Goal: Entertainment & Leisure: Consume media (video, audio)

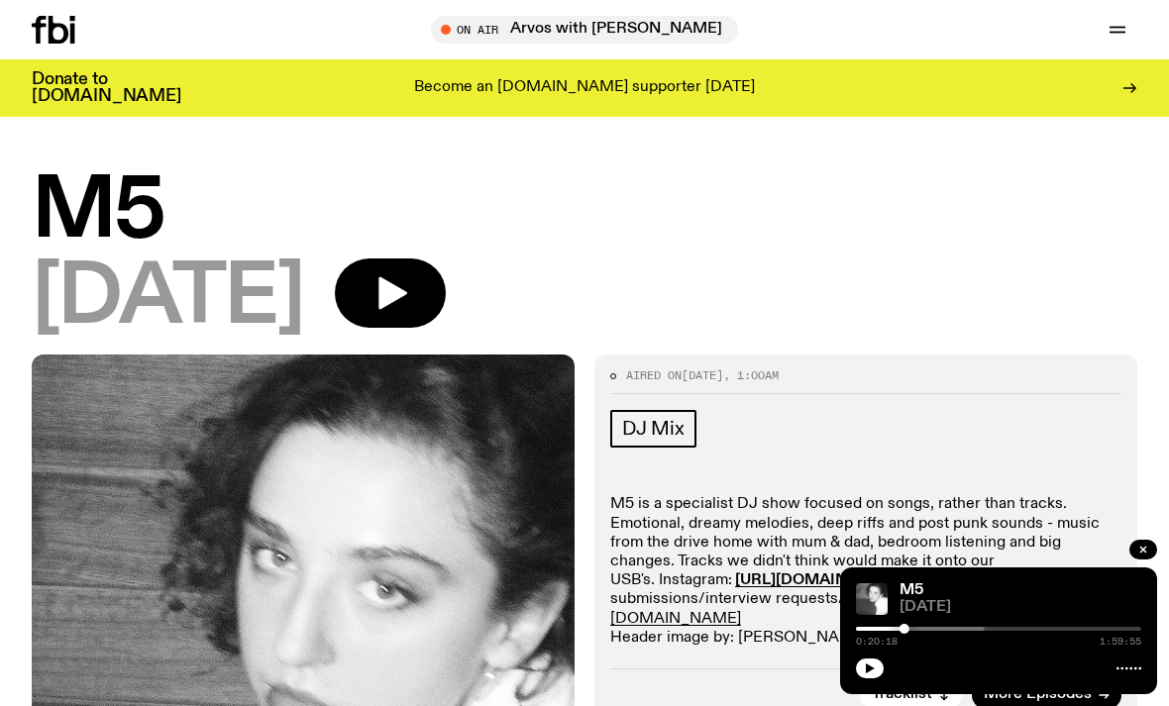
scroll to position [105, 0]
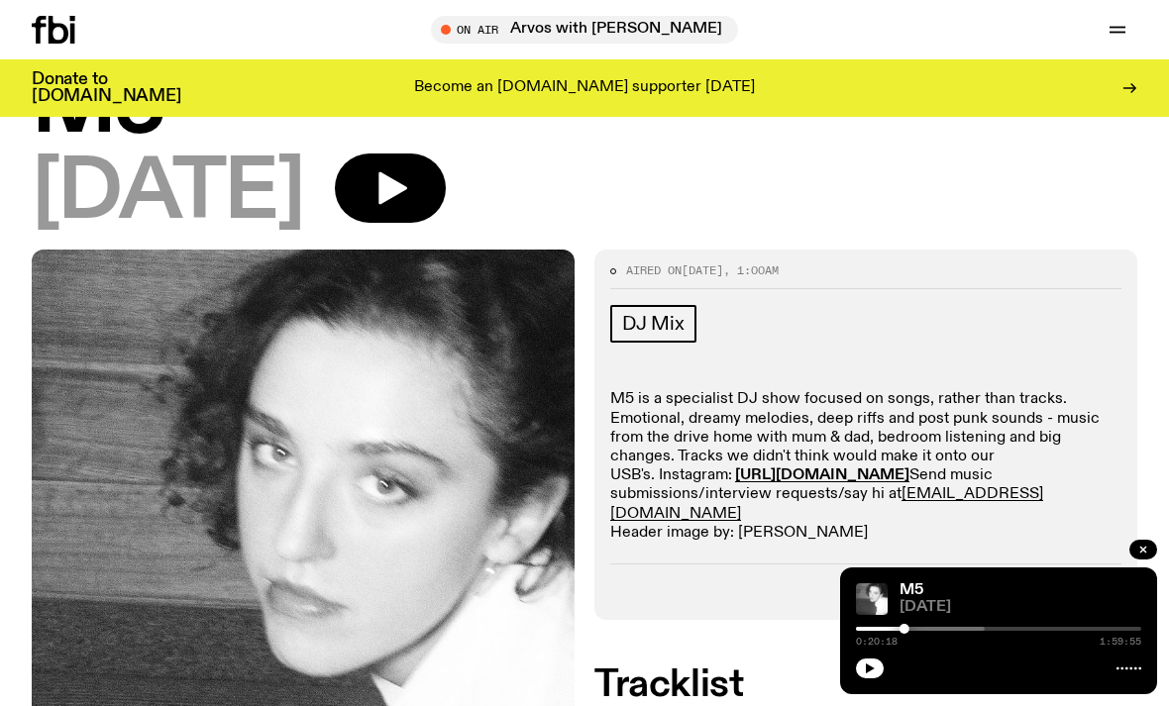
click at [51, 31] on icon at bounding box center [59, 30] width 20 height 28
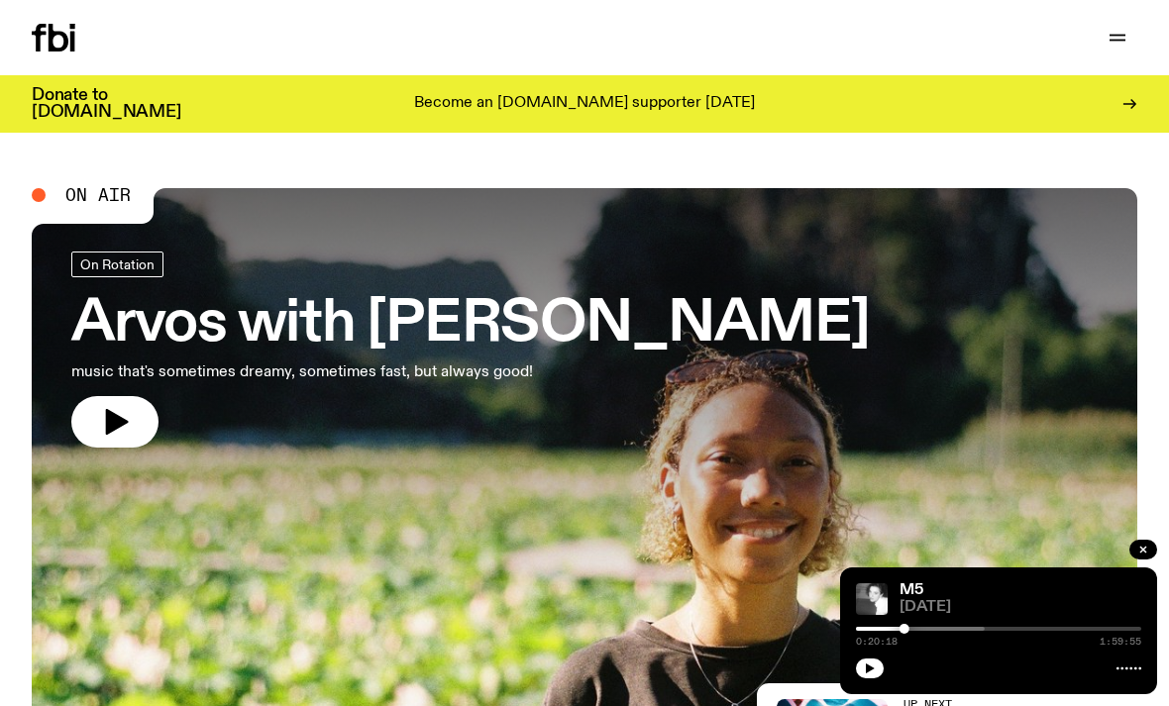
click at [1099, 130] on div "Donate to fbi.radio Become an fbi.radio supporter today" at bounding box center [584, 103] width 1105 height 57
click at [1118, 131] on div "Donate to fbi.radio Become an fbi.radio supporter today" at bounding box center [584, 103] width 1105 height 57
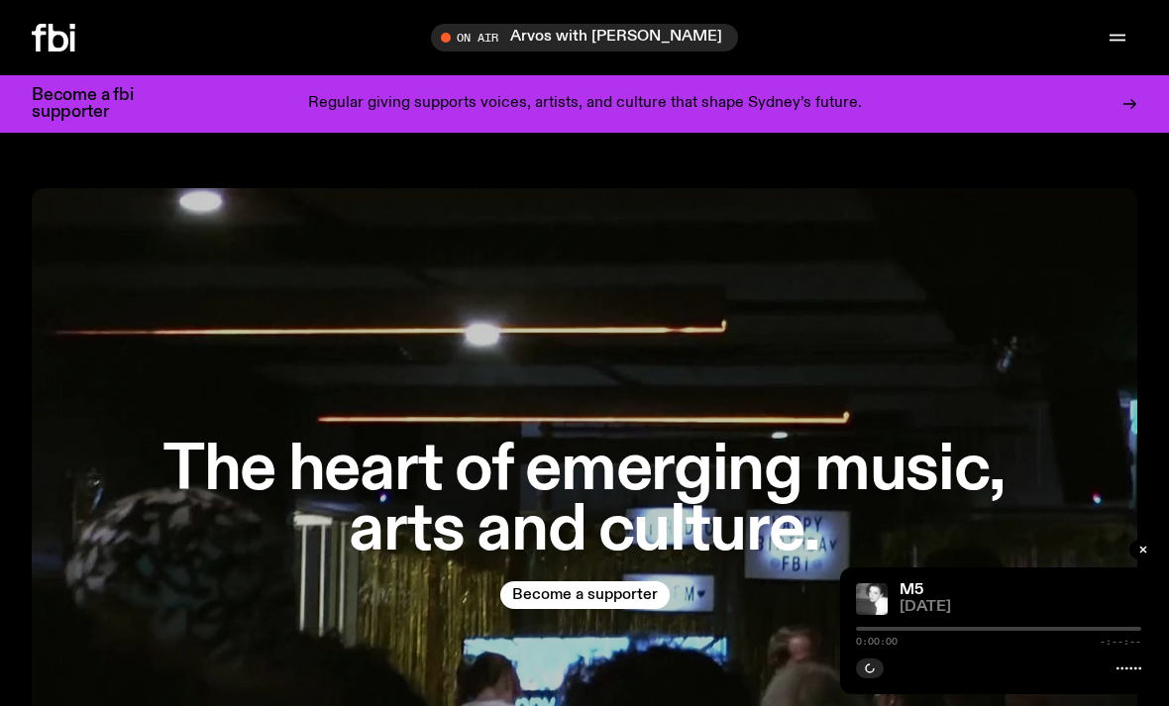
click at [674, 43] on span "Tune in live" at bounding box center [590, 37] width 275 height 15
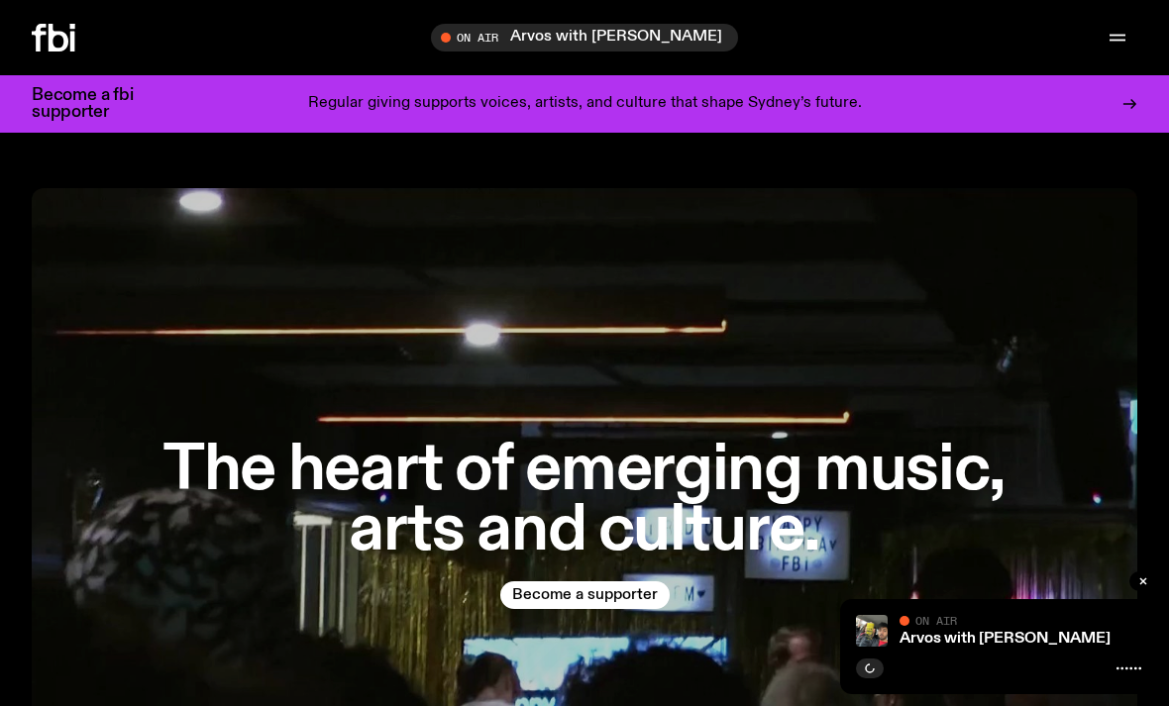
click at [536, 39] on span "Tune in live" at bounding box center [590, 37] width 275 height 15
click at [453, 37] on icon "button" at bounding box center [447, 38] width 12 height 12
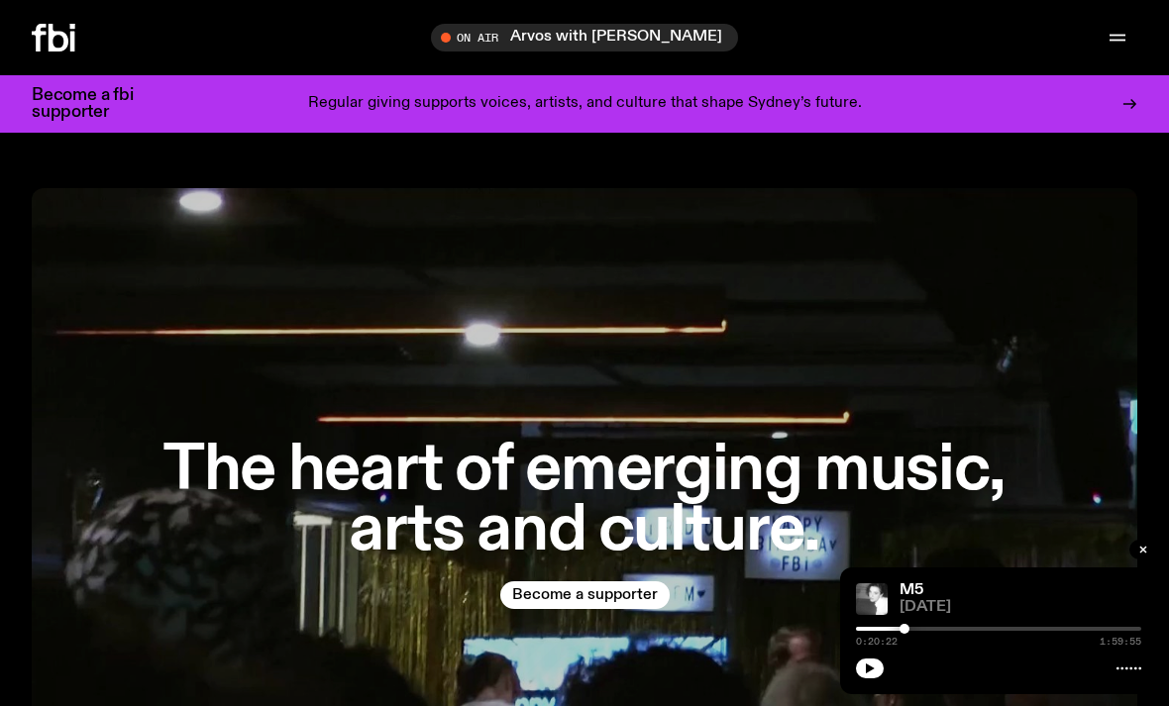
click at [644, 36] on span "Tune in live" at bounding box center [590, 37] width 275 height 15
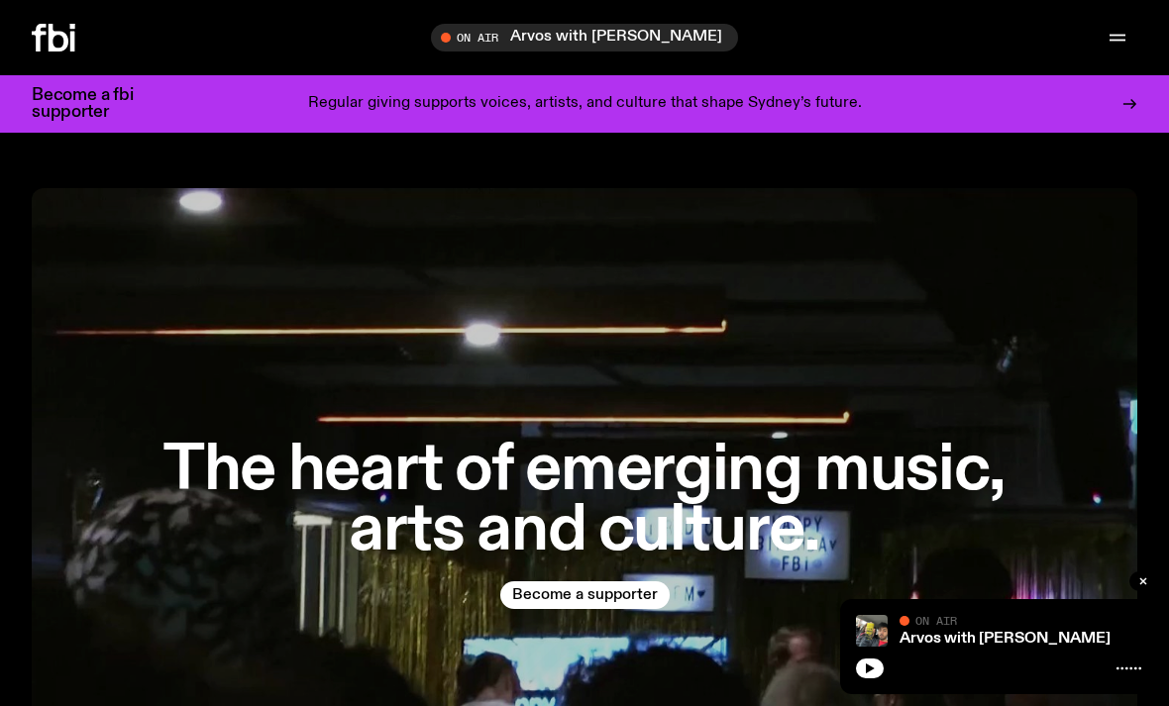
click at [666, 39] on span "Tune in live" at bounding box center [590, 37] width 275 height 15
click at [452, 38] on icon "button" at bounding box center [447, 38] width 9 height 10
click at [466, 40] on span "Tune in live" at bounding box center [590, 37] width 275 height 15
click at [537, 49] on div "Tune in live" at bounding box center [584, 38] width 307 height 28
click at [1040, 645] on link "Arvos with [PERSON_NAME]" at bounding box center [1004, 639] width 211 height 16
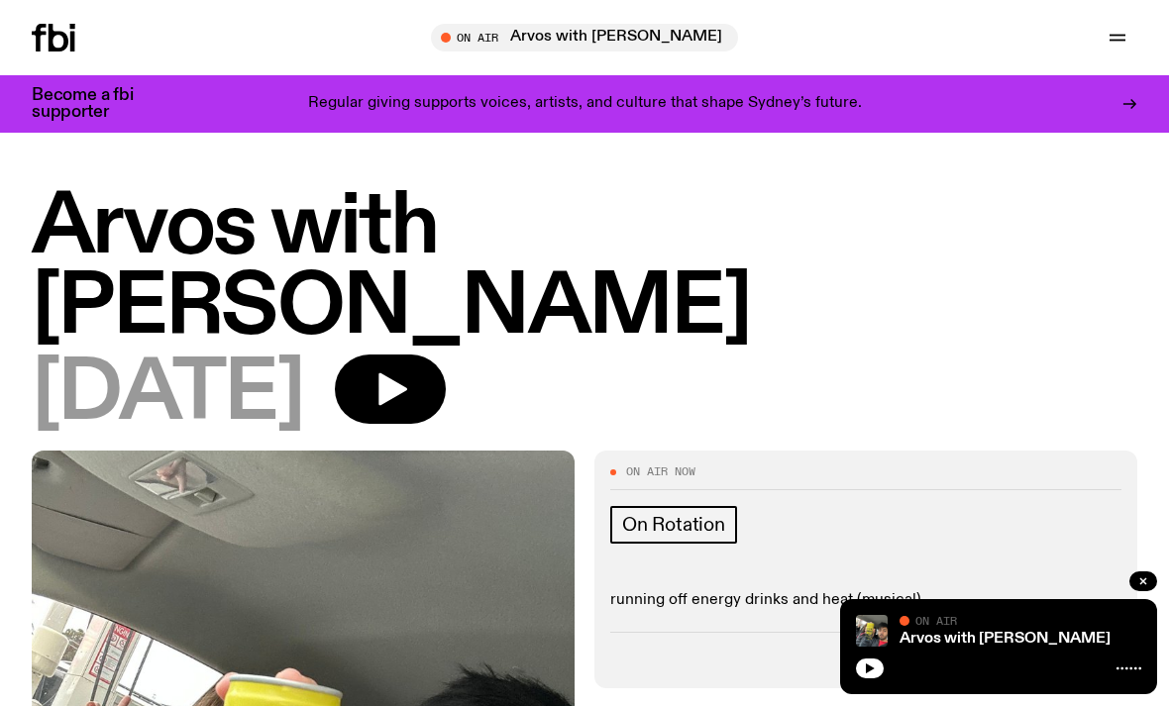
click at [400, 277] on h1 "Arvos with [PERSON_NAME]" at bounding box center [584, 268] width 1105 height 160
click at [407, 373] on icon "button" at bounding box center [392, 389] width 29 height 33
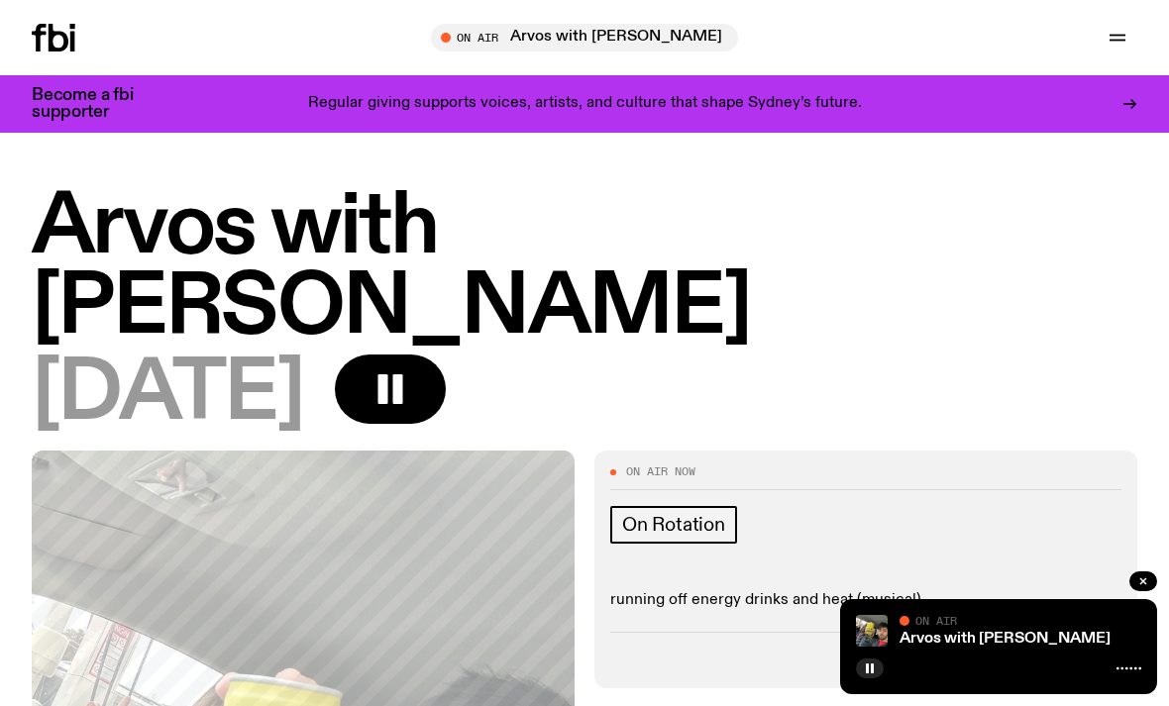
click at [1125, 35] on icon "button" at bounding box center [1117, 38] width 24 height 24
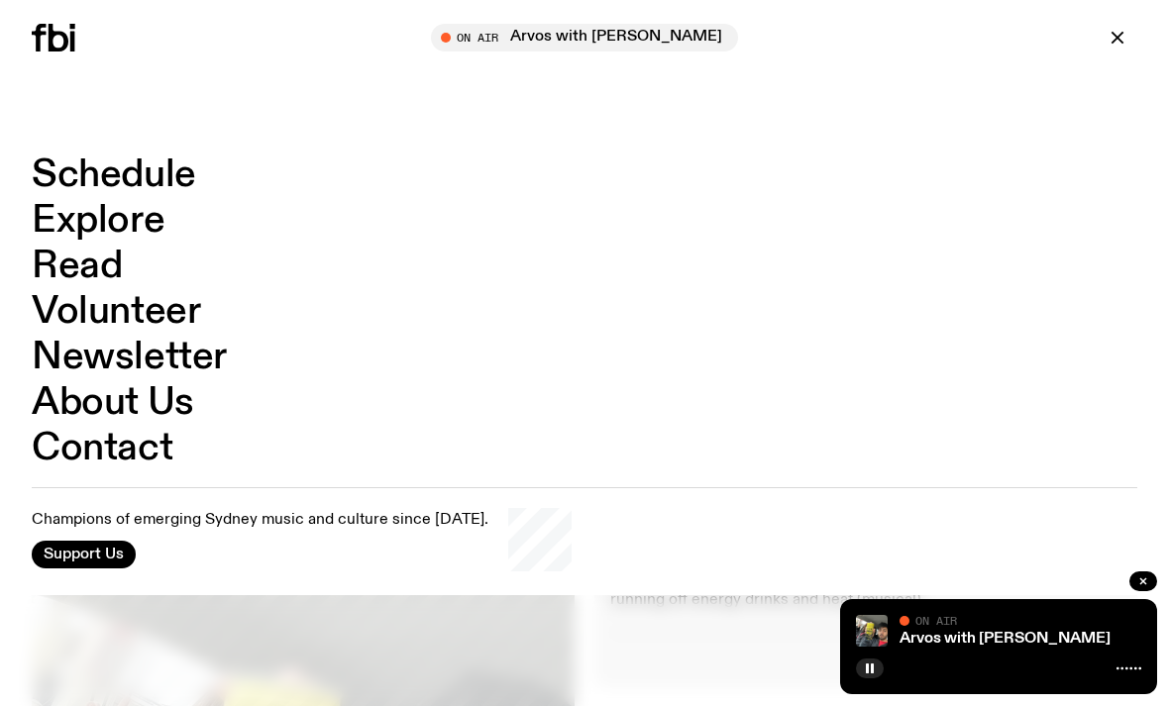
click at [74, 179] on link "Schedule" at bounding box center [114, 175] width 164 height 38
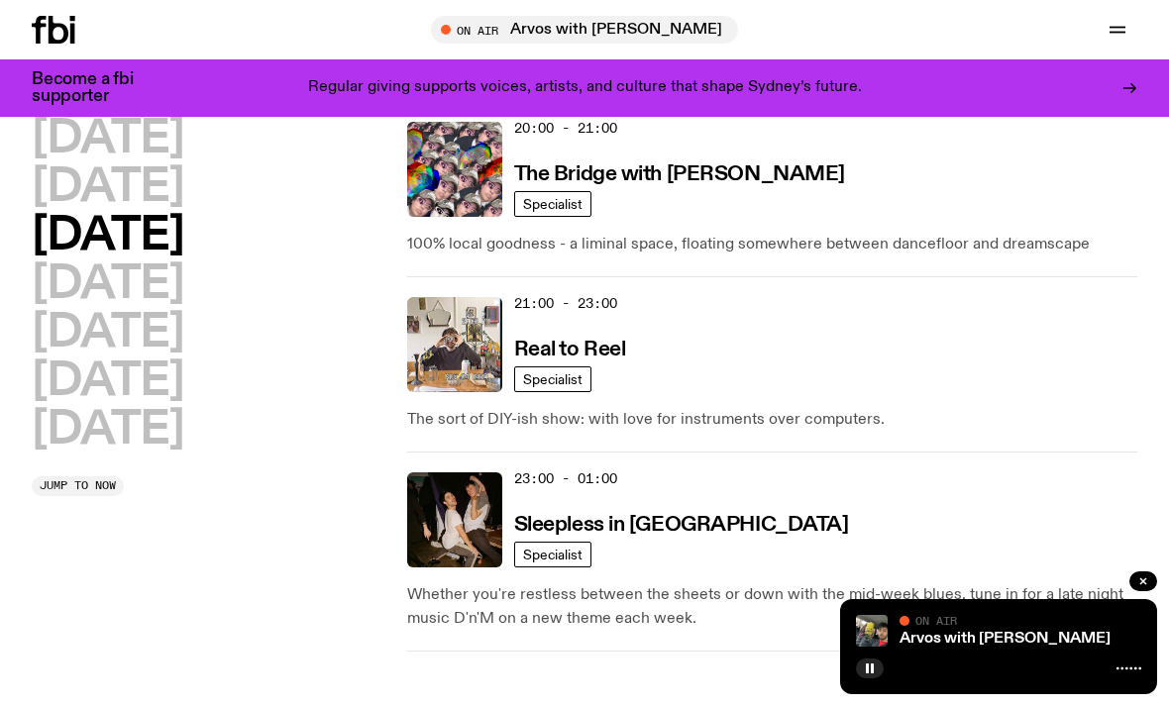
scroll to position [1353, 0]
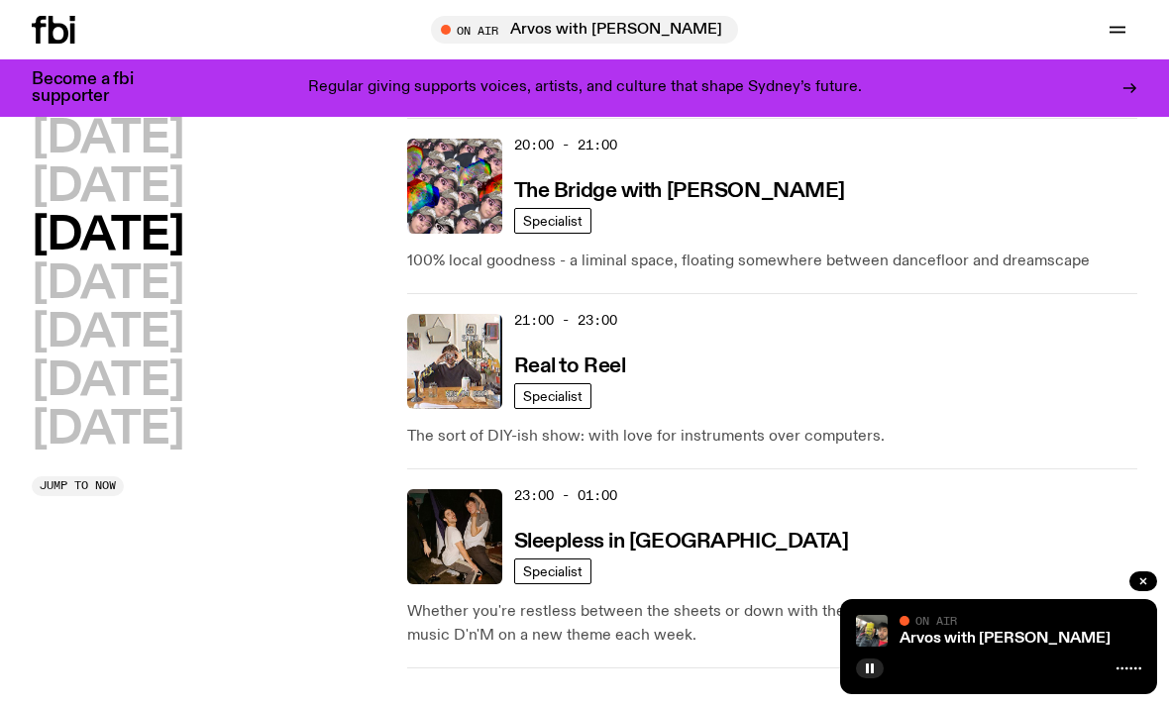
click at [450, 342] on img at bounding box center [454, 361] width 95 height 95
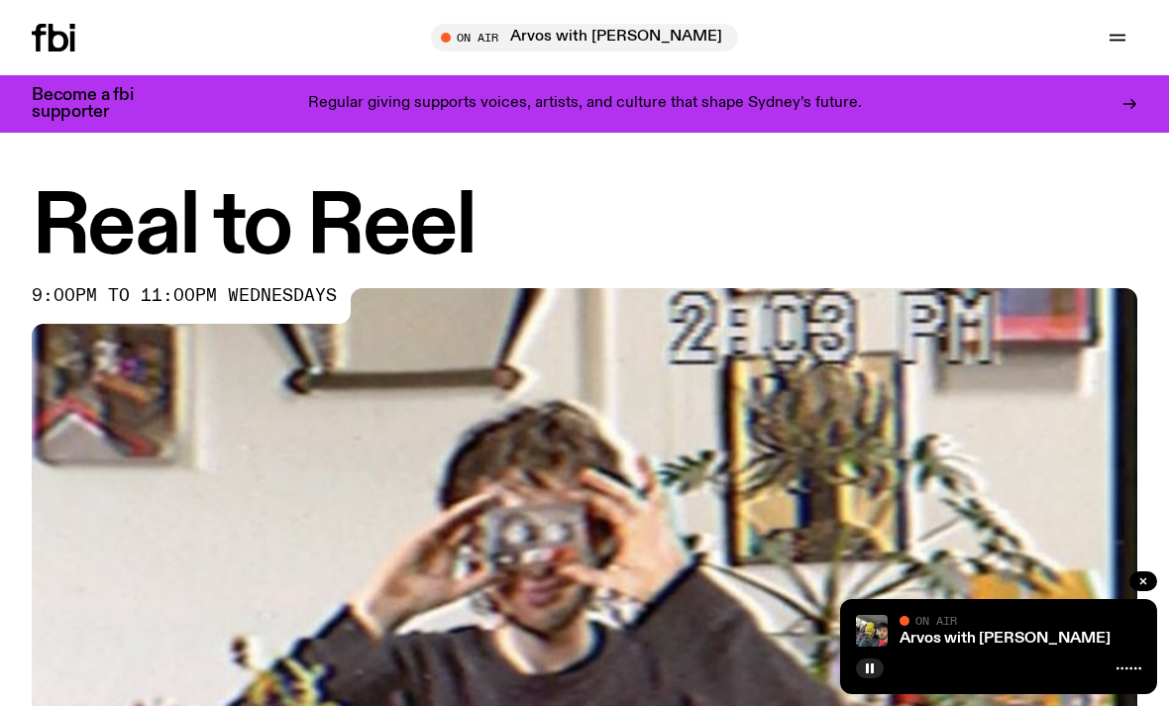
click at [224, 495] on img at bounding box center [584, 599] width 1105 height 622
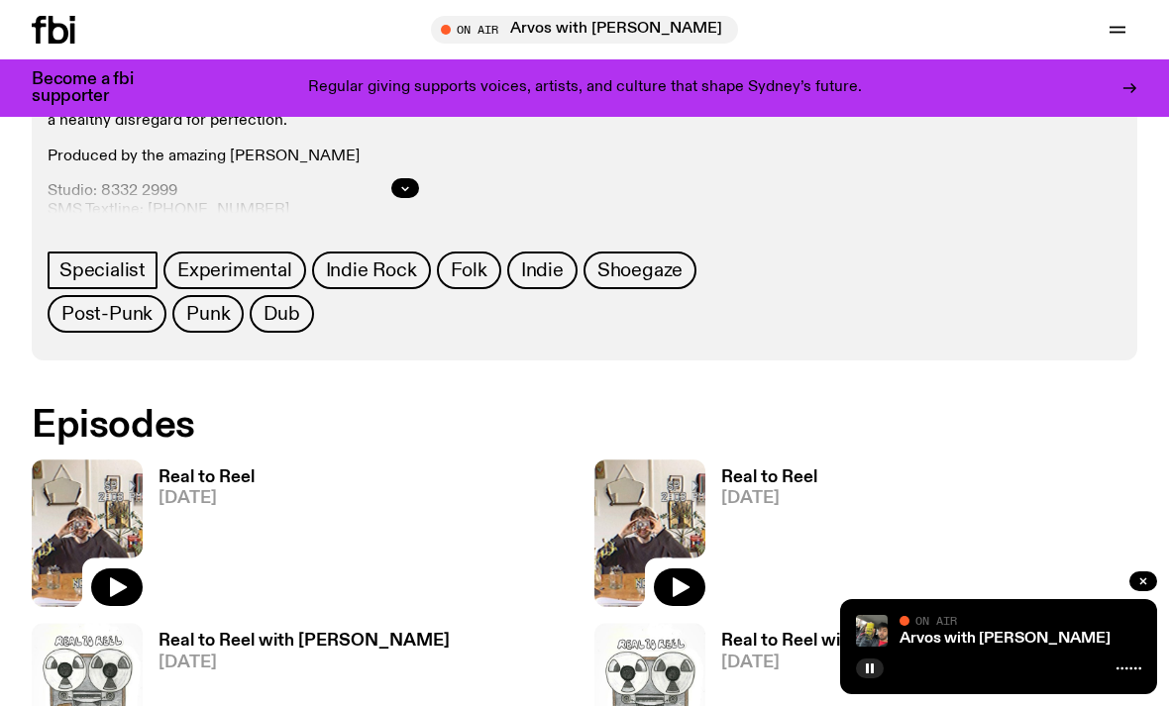
scroll to position [888, 0]
click at [129, 589] on button "button" at bounding box center [117, 588] width 52 height 38
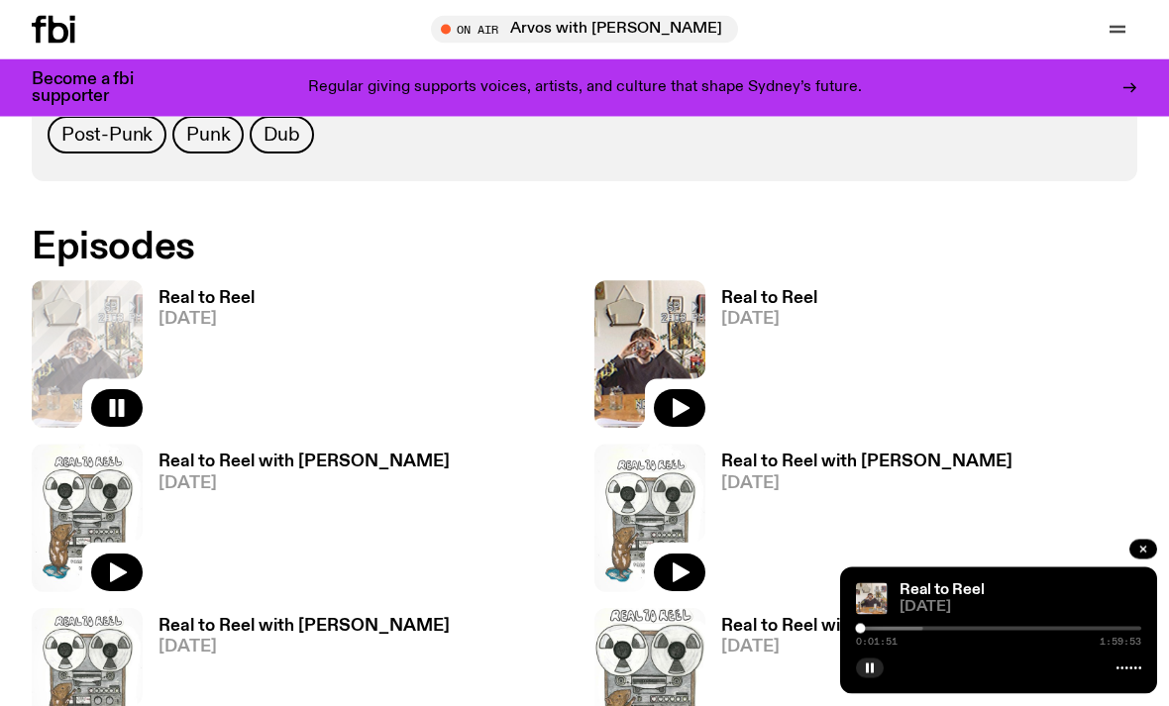
click at [129, 564] on button "button" at bounding box center [117, 574] width 52 height 38
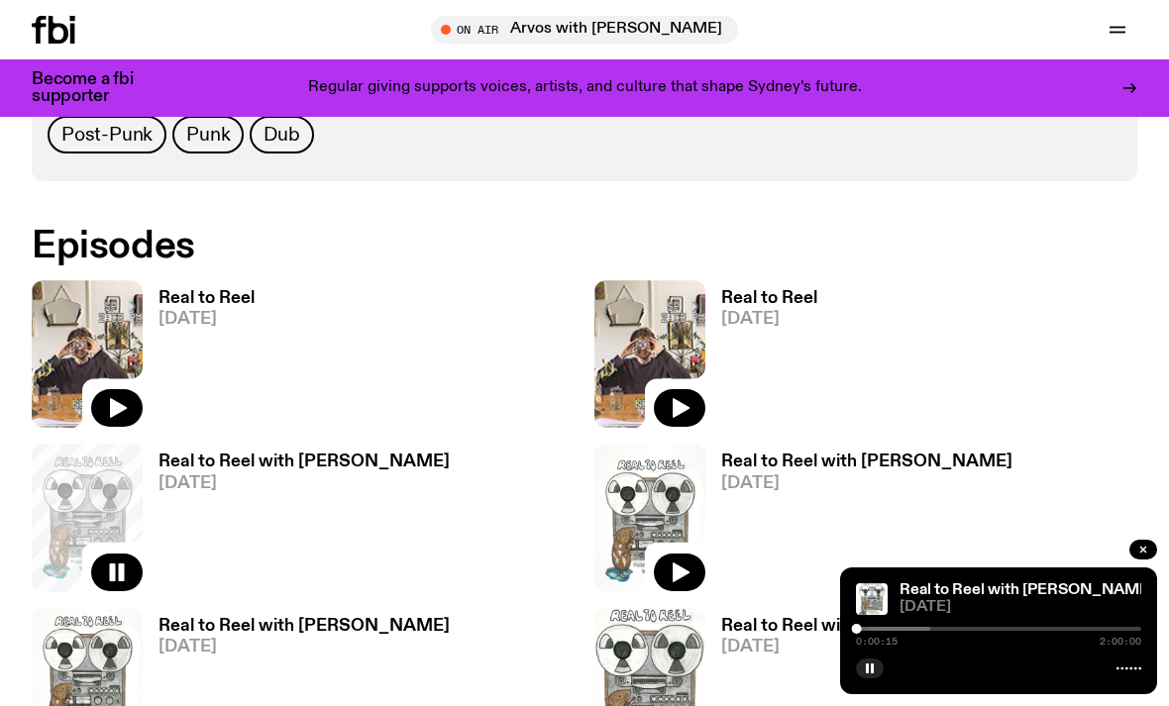
click at [857, 694] on div "Real to Reel with Hannah Rose 09.07.25 0:00:15 2:00:00" at bounding box center [998, 631] width 317 height 127
click at [869, 673] on rect "button" at bounding box center [867, 669] width 3 height 10
click at [880, 678] on button "button" at bounding box center [870, 669] width 28 height 20
click at [130, 356] on img at bounding box center [87, 354] width 111 height 148
click at [131, 407] on button "button" at bounding box center [117, 408] width 52 height 38
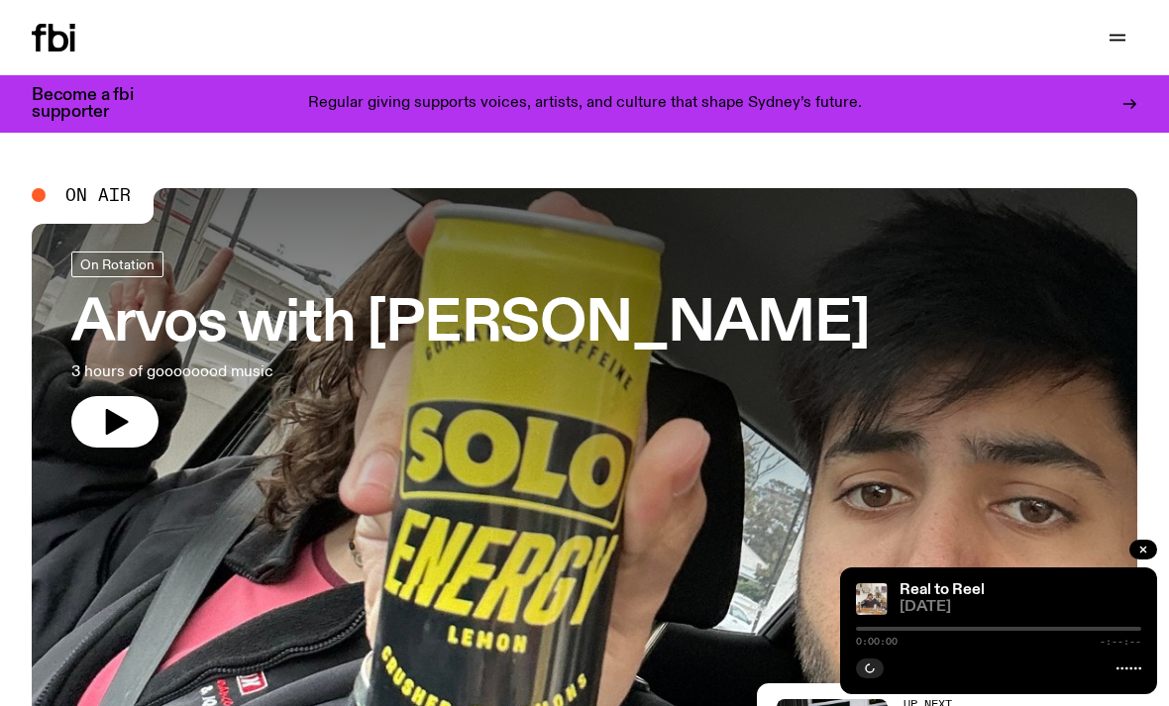
click at [131, 428] on button "button" at bounding box center [114, 422] width 87 height 52
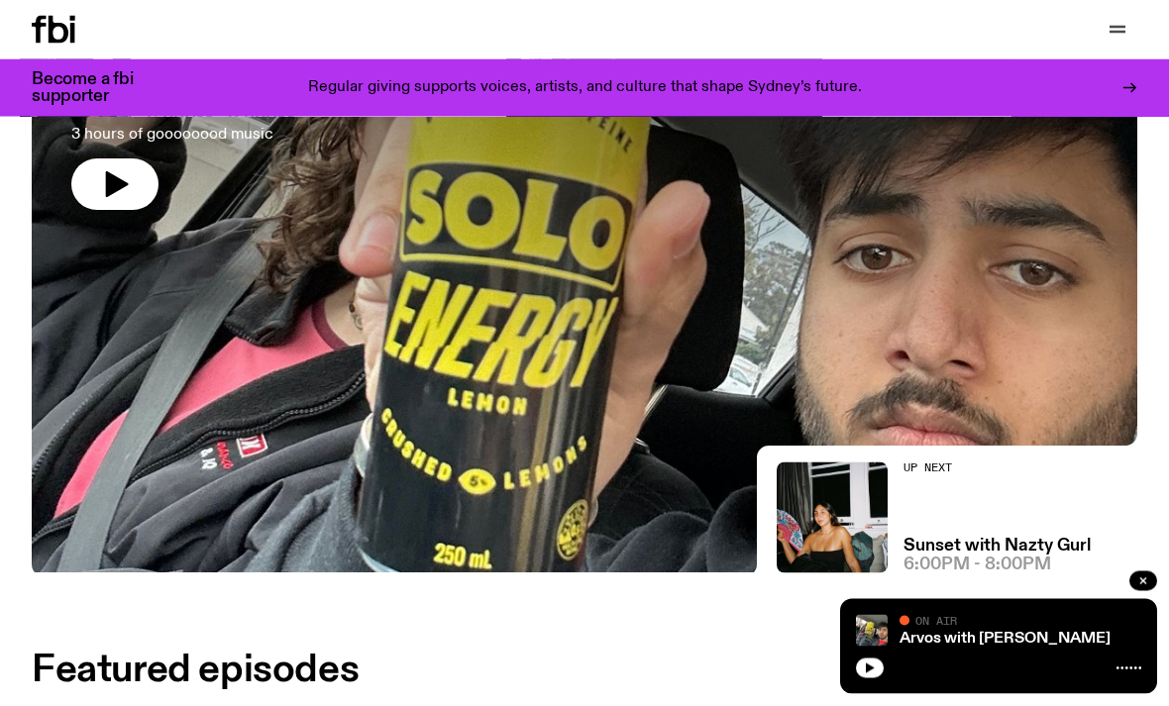
scroll to position [222, 0]
click at [127, 159] on button "button" at bounding box center [114, 184] width 87 height 52
